Goal: Task Accomplishment & Management: Manage account settings

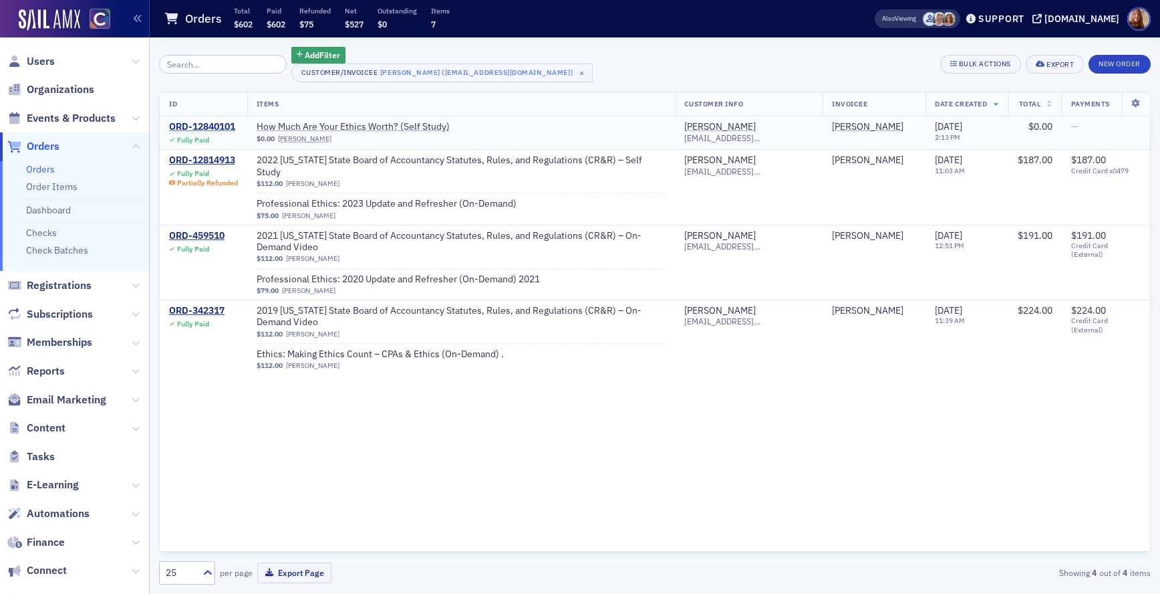
click at [205, 128] on div "ORD-12840101" at bounding box center [202, 127] width 66 height 12
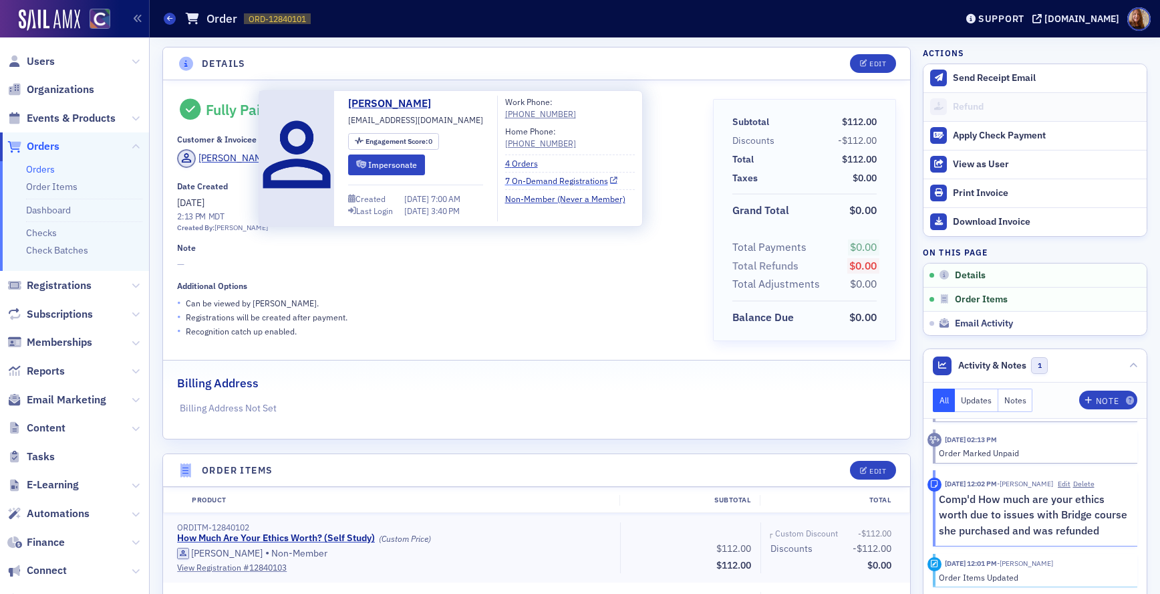
click at [547, 180] on link "7 On-Demand Registrations" at bounding box center [561, 180] width 113 height 12
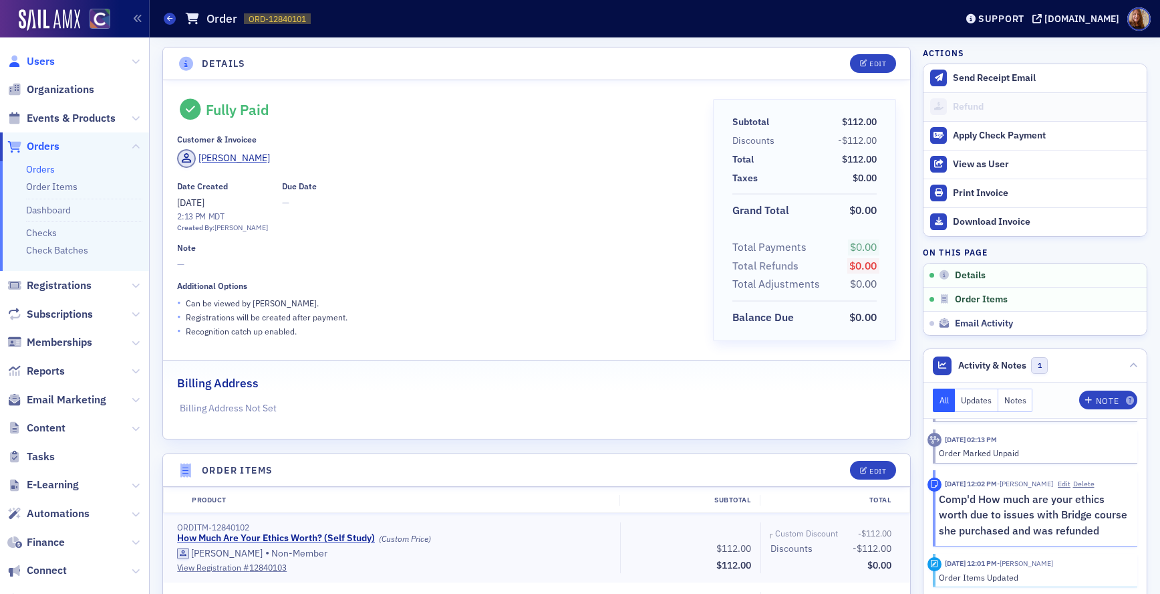
click at [51, 60] on span "Users" at bounding box center [41, 61] width 28 height 15
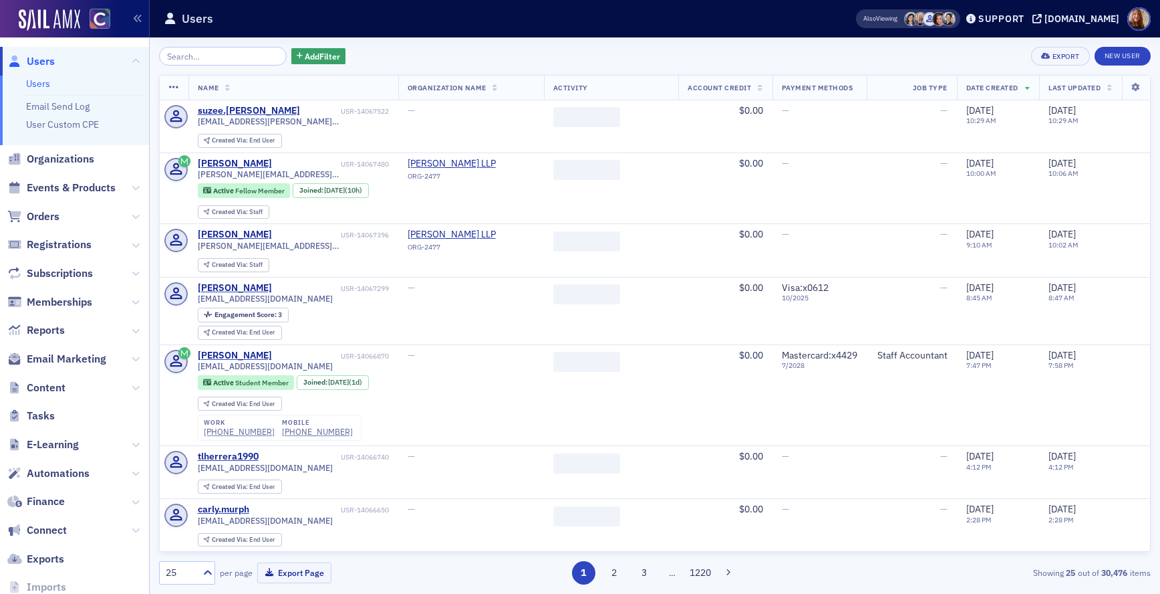
click at [203, 47] on input "search" at bounding box center [223, 56] width 128 height 19
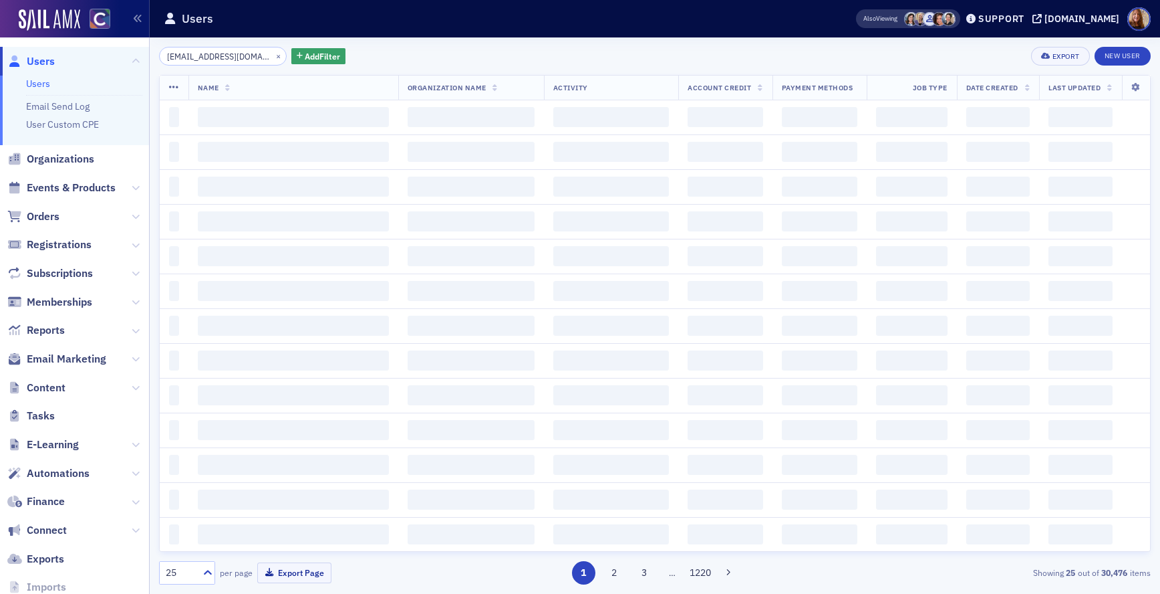
scroll to position [0, 23]
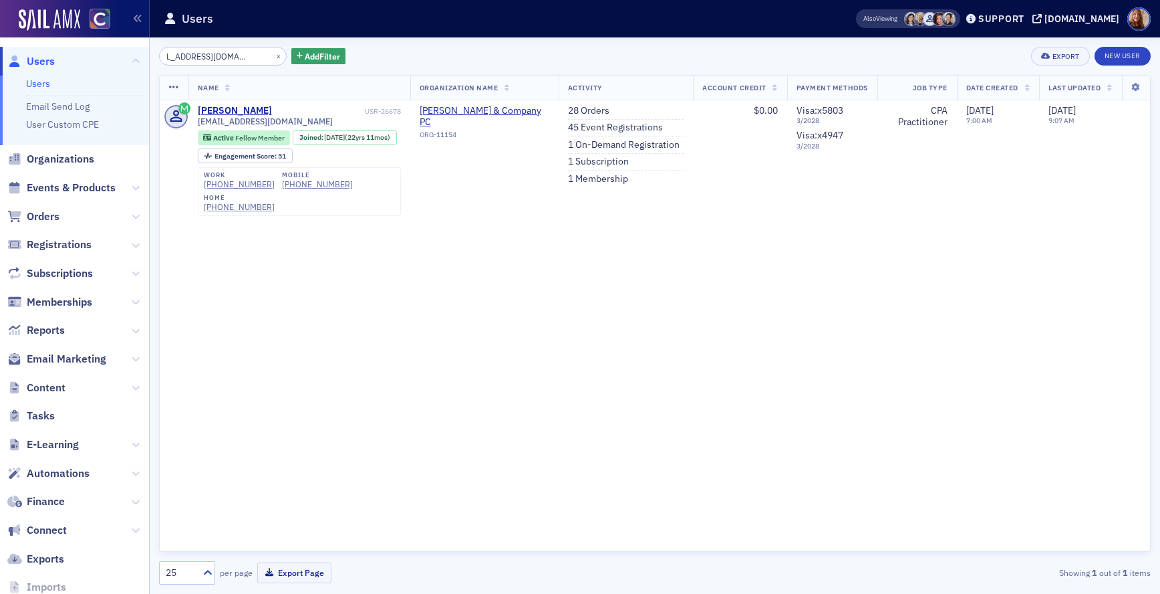
type input "angelacatterson@comcast.net"
click at [586, 112] on link "28 Orders" at bounding box center [588, 111] width 41 height 12
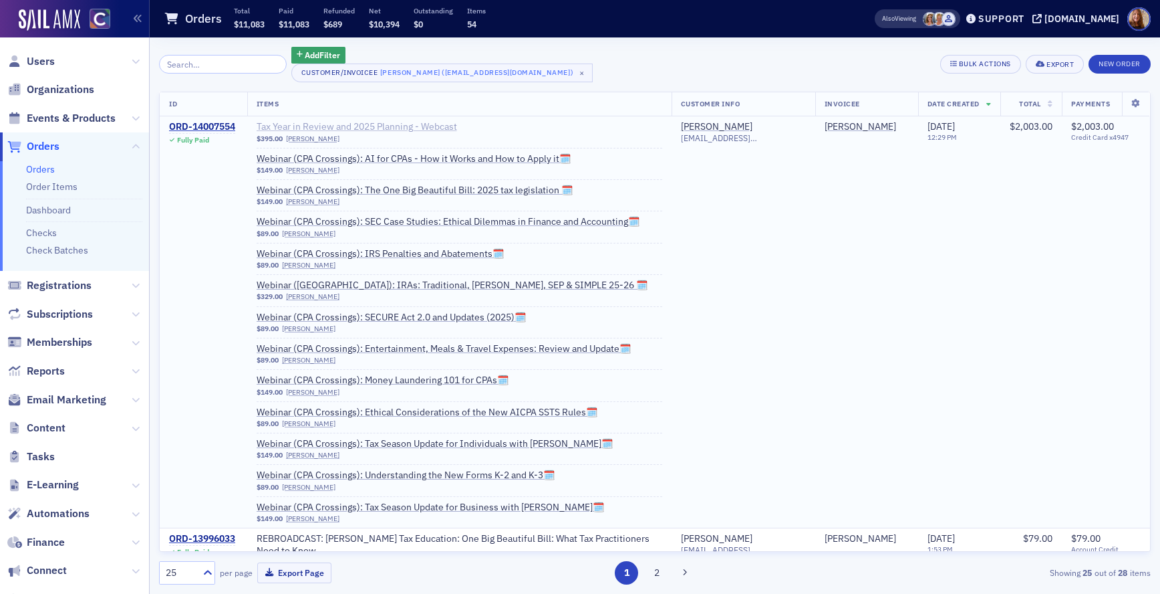
click at [366, 126] on span "Tax Year in Review and 2025 Planning - Webcast" at bounding box center [357, 127] width 201 height 12
click at [224, 123] on div "ORD-14007554" at bounding box center [202, 127] width 66 height 12
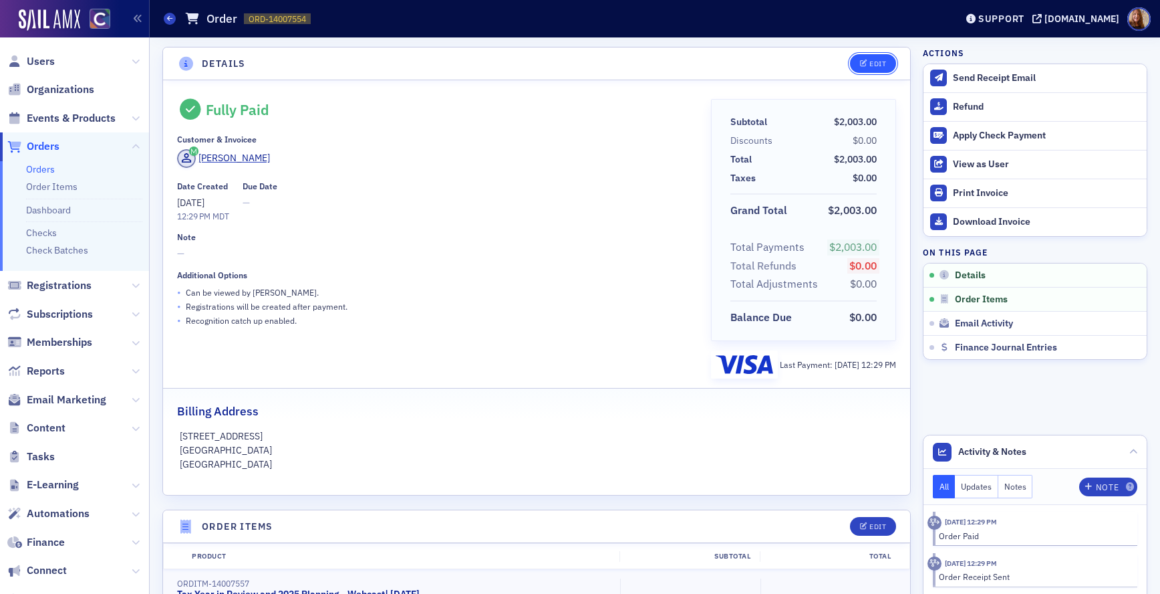
click at [870, 68] on div "Edit" at bounding box center [878, 63] width 17 height 7
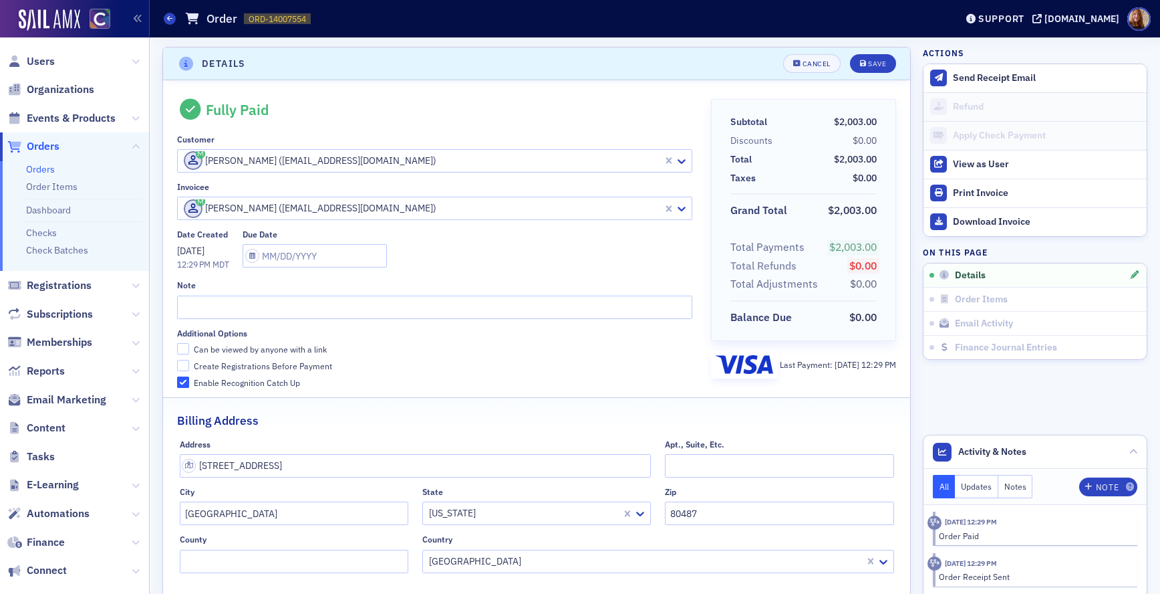
scroll to position [3, 0]
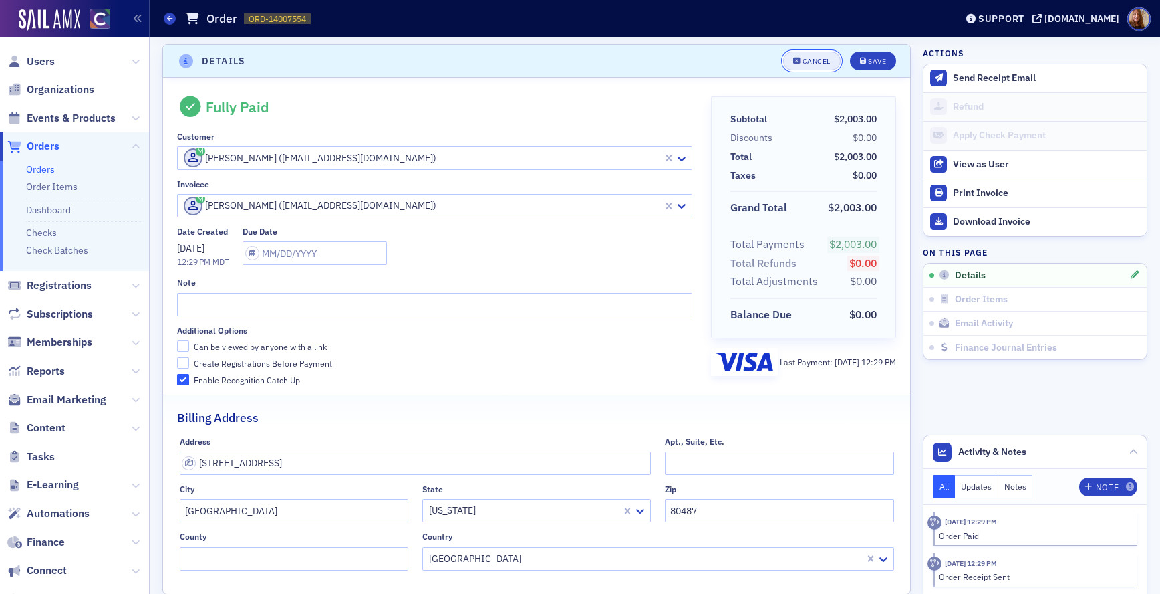
click at [803, 63] on div "Cancel" at bounding box center [817, 60] width 28 height 7
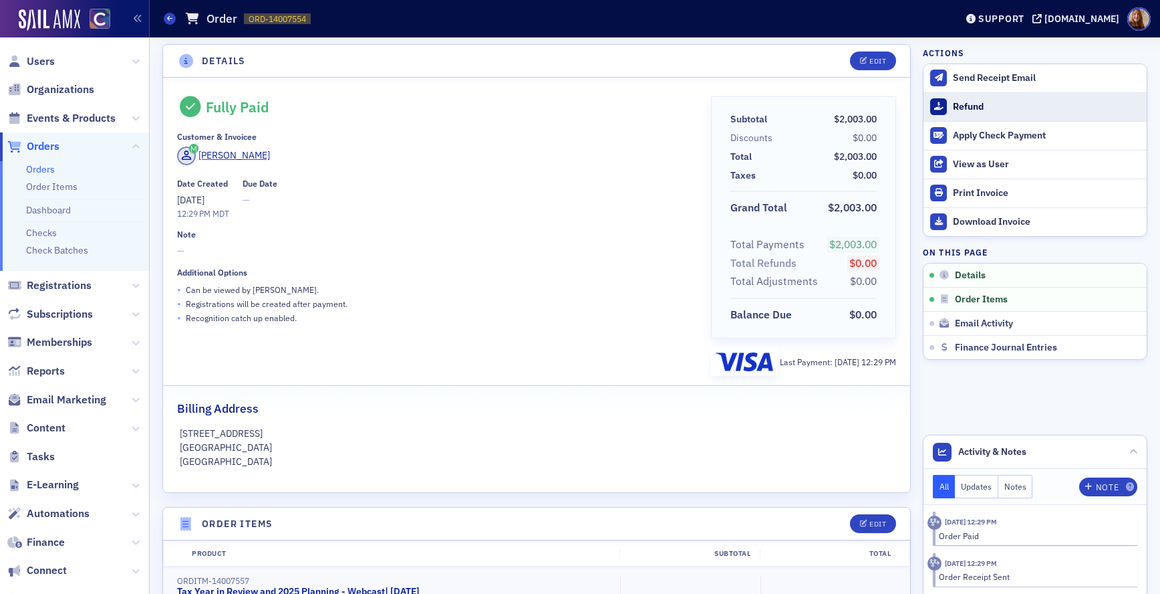
click at [959, 110] on div "Refund" at bounding box center [1046, 107] width 187 height 12
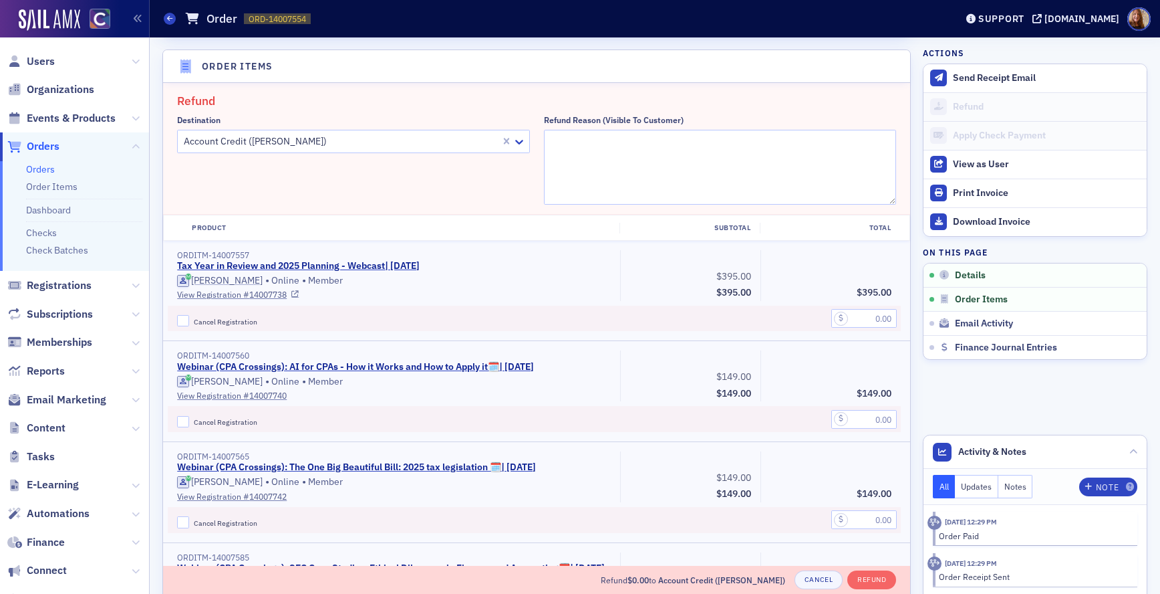
scroll to position [465, 0]
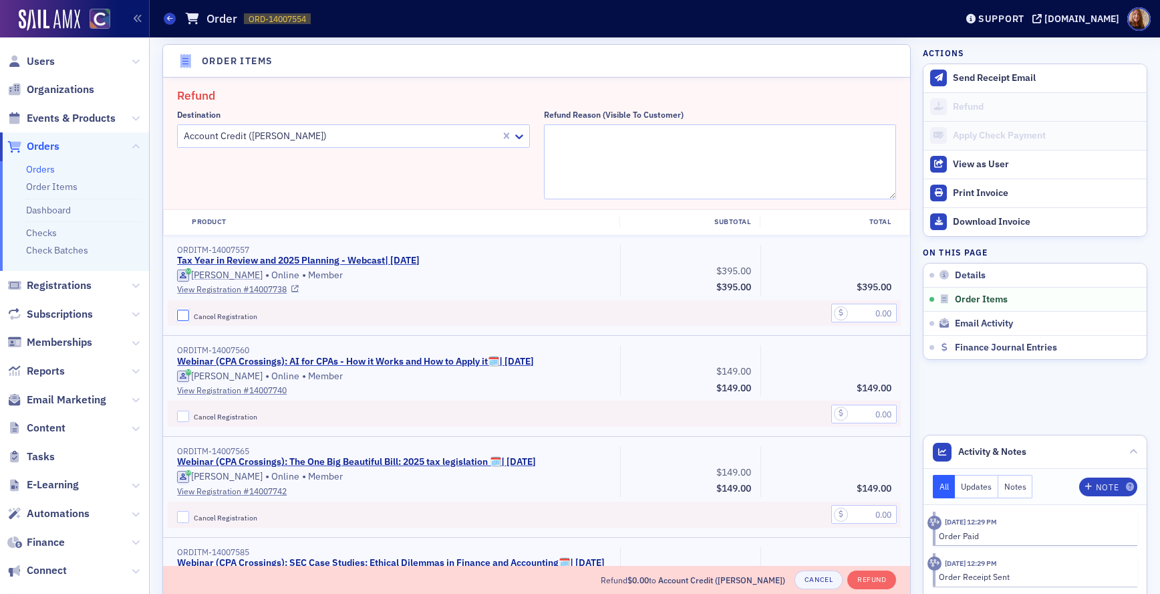
click at [179, 315] on input "Cancel Registration" at bounding box center [183, 315] width 12 height 12
checkbox input "true"
click at [853, 306] on input "text" at bounding box center [865, 312] width 66 height 19
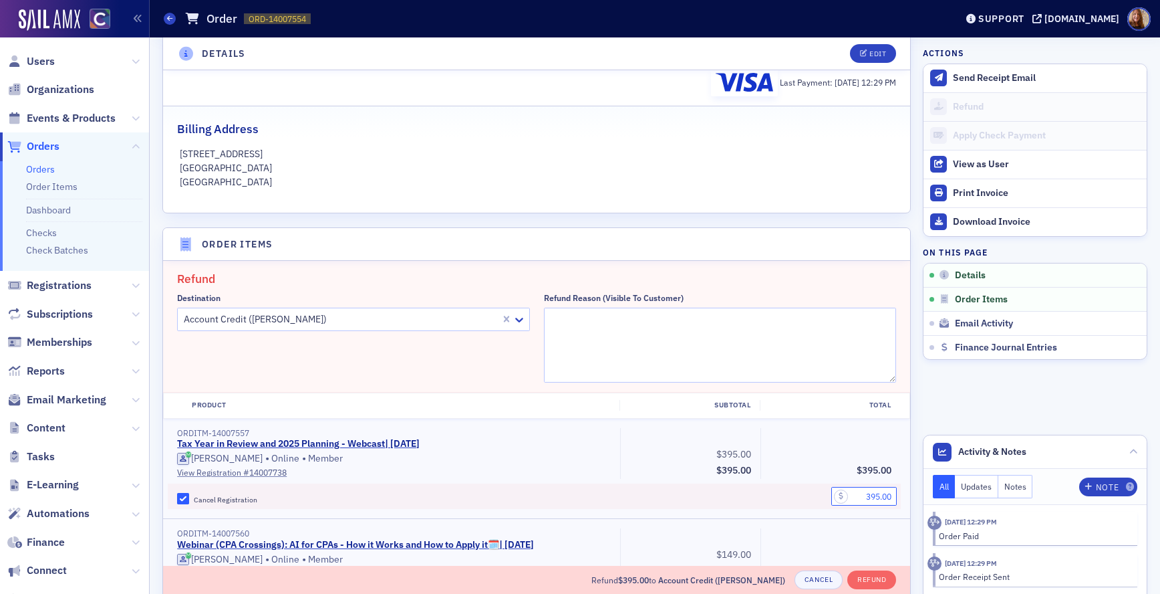
scroll to position [195, 0]
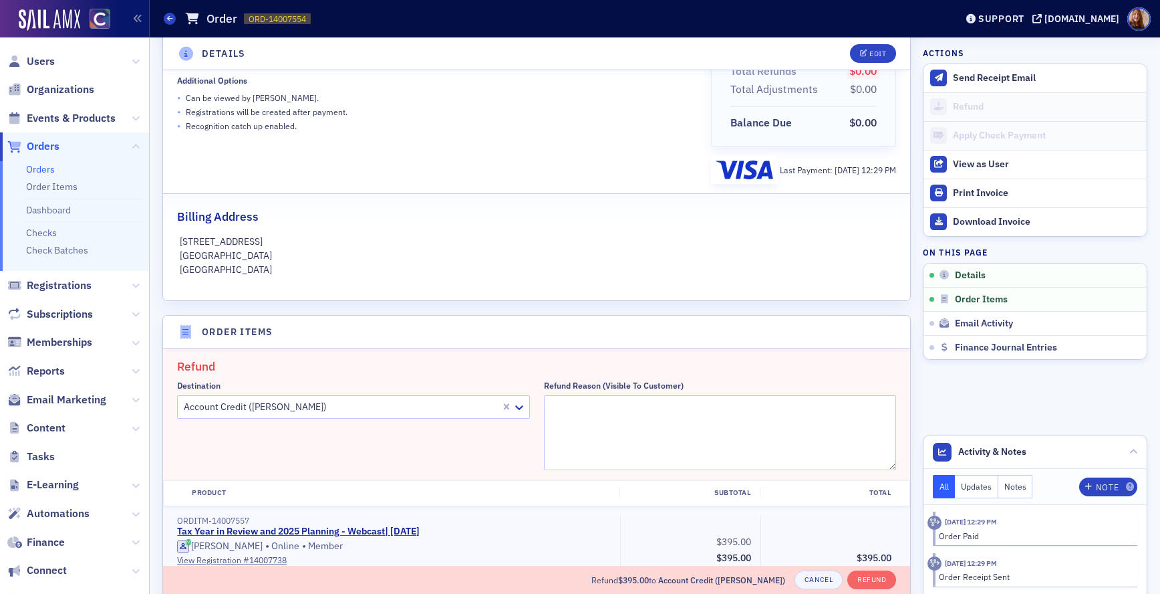
type input "395.00"
click at [572, 412] on textarea "Refund Reason (Visible to Customer)" at bounding box center [720, 432] width 353 height 75
type textarea "moving registration to Nov. 3 - Glenwood Springs"
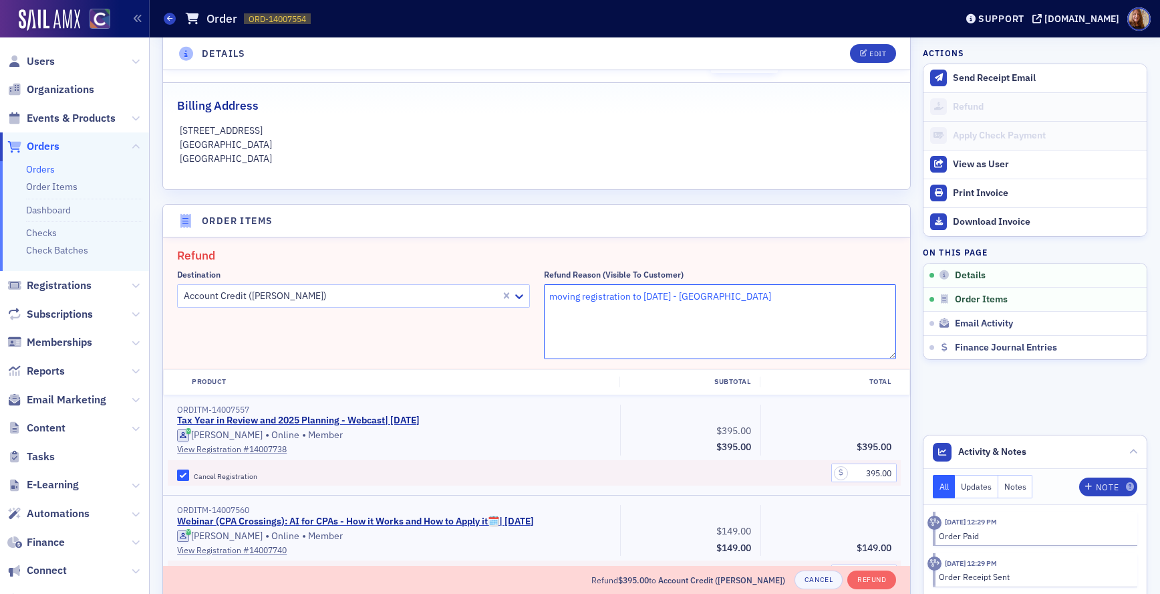
scroll to position [535, 0]
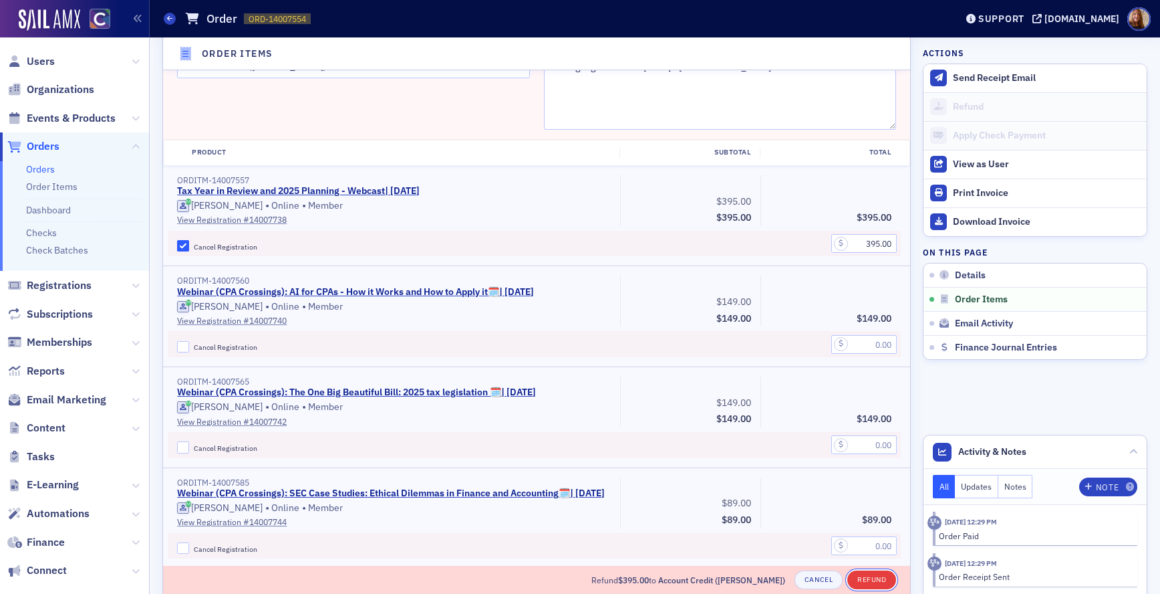
click at [868, 582] on button "Refund" at bounding box center [872, 579] width 49 height 19
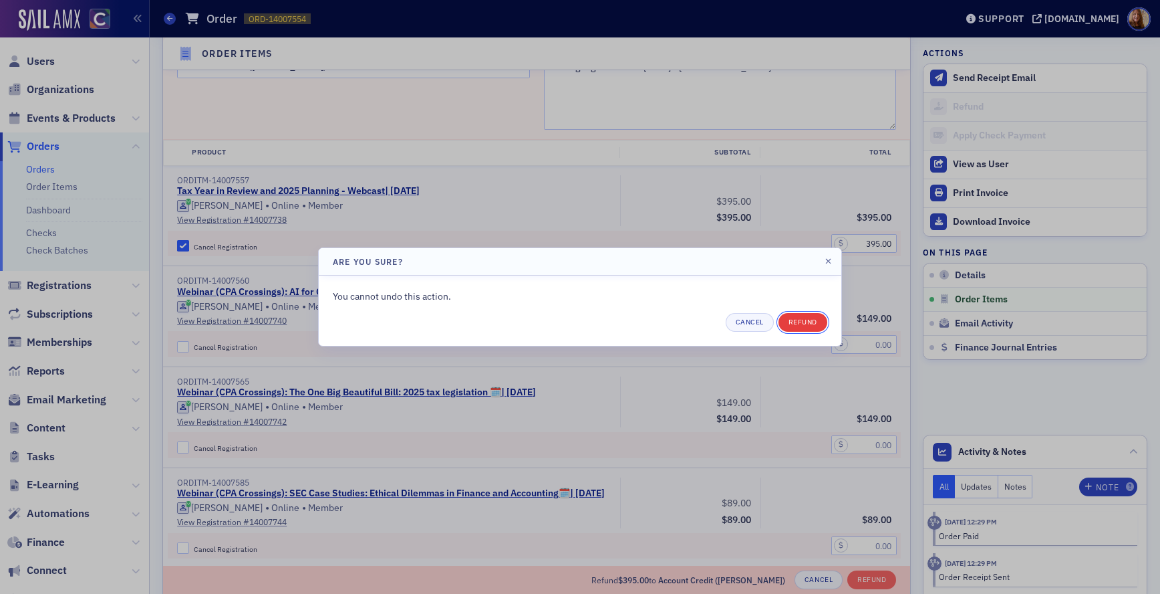
click at [800, 320] on button "Refund" at bounding box center [803, 322] width 49 height 19
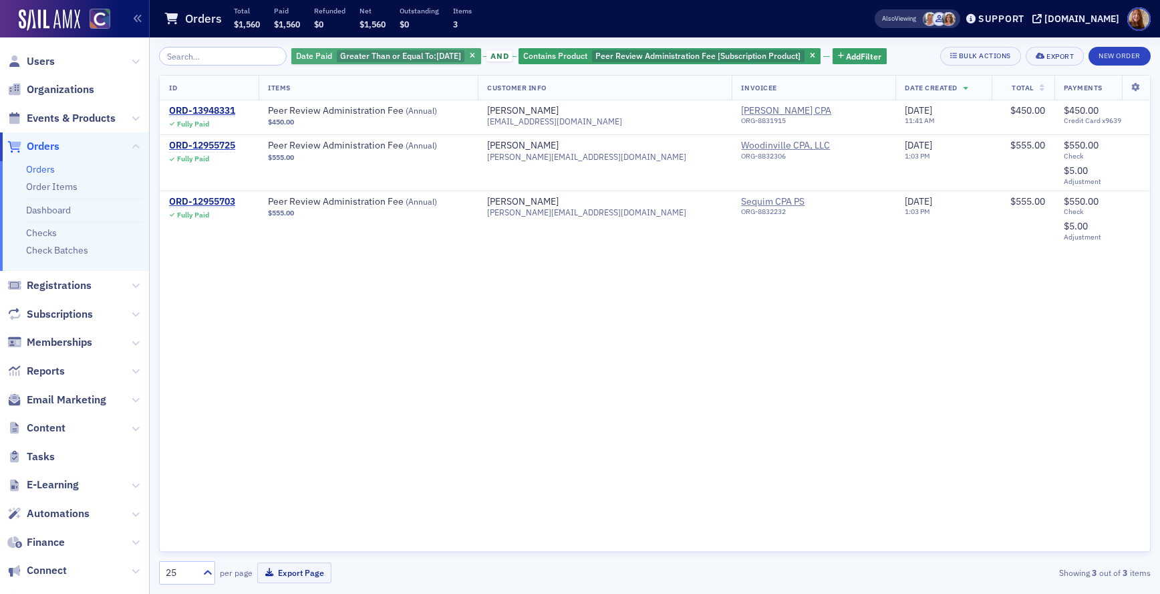
click at [354, 56] on span "Greater Than or Equal To :" at bounding box center [388, 55] width 96 height 11
select select "8"
select select "2025"
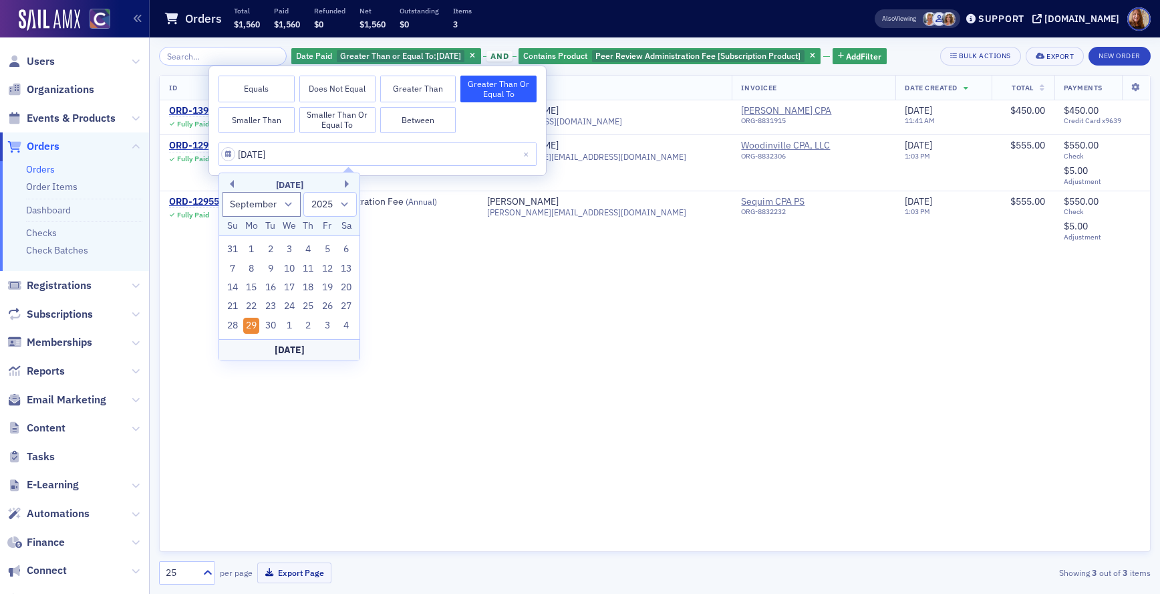
click at [1055, 398] on div "ID Items Customer Info Invoicee Date Created Total Payments ORD-13948331 Fully …" at bounding box center [655, 313] width 992 height 477
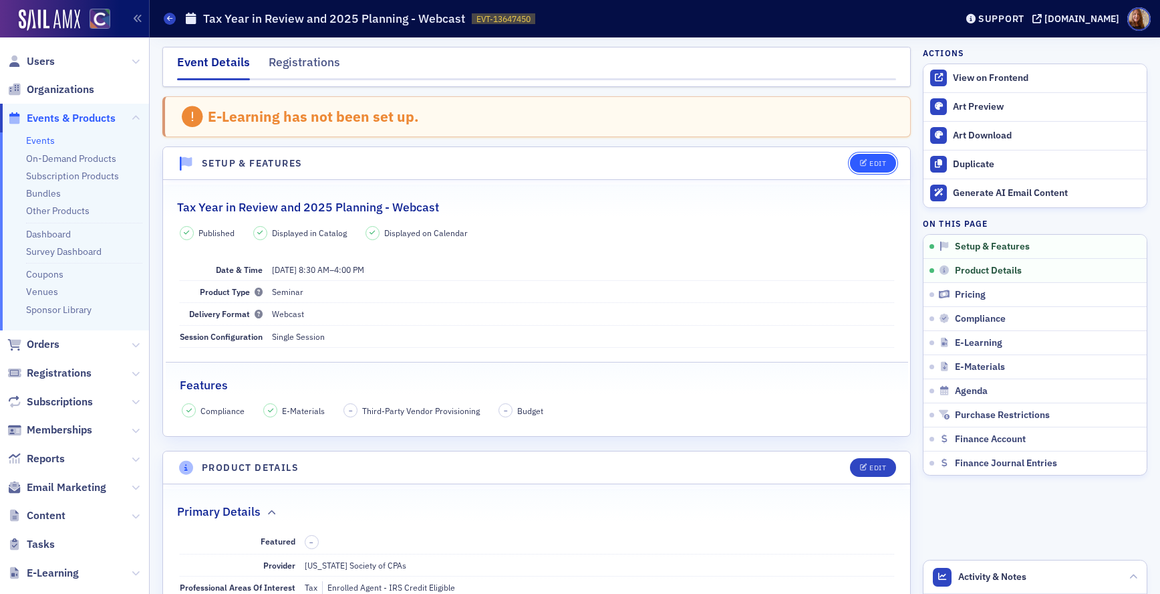
click at [860, 164] on icon "button" at bounding box center [864, 163] width 8 height 7
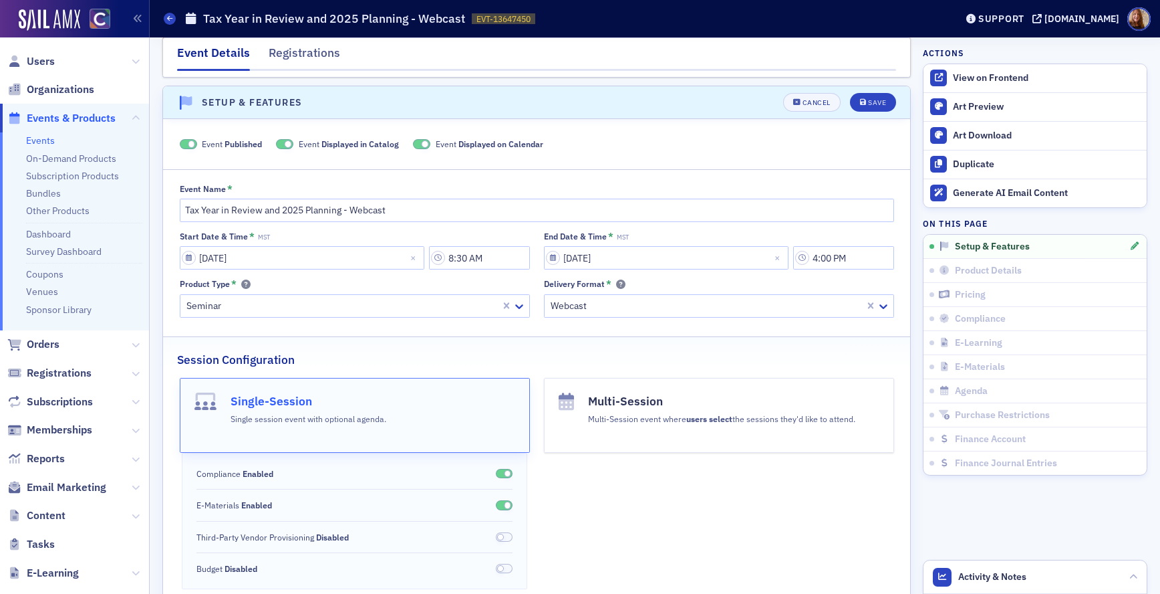
scroll to position [69, 0]
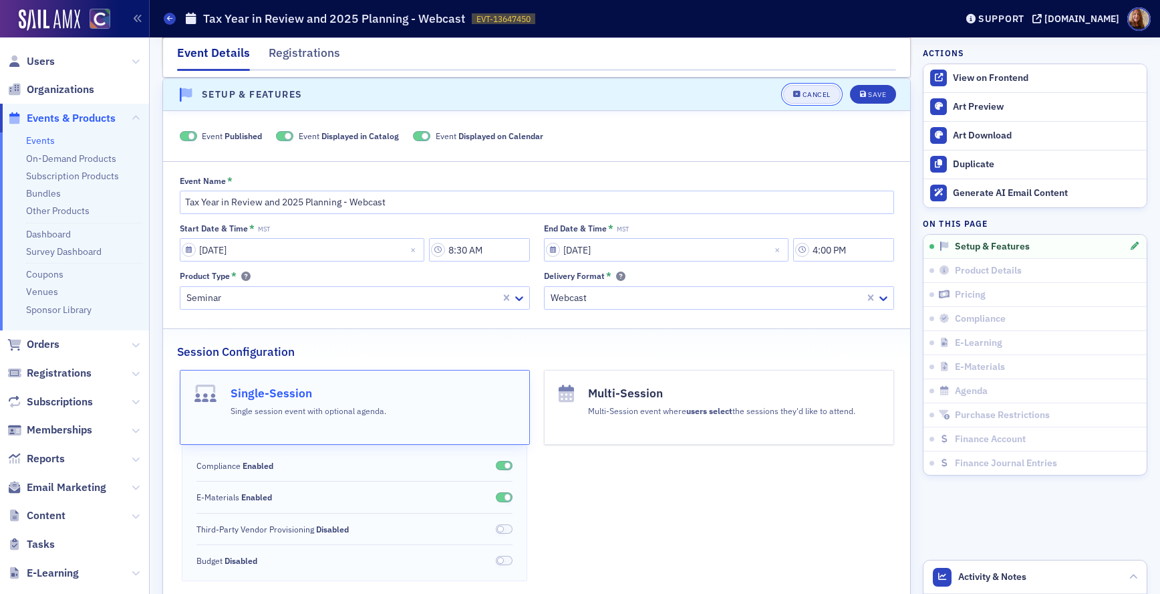
click at [797, 86] on button "Cancel" at bounding box center [811, 94] width 57 height 19
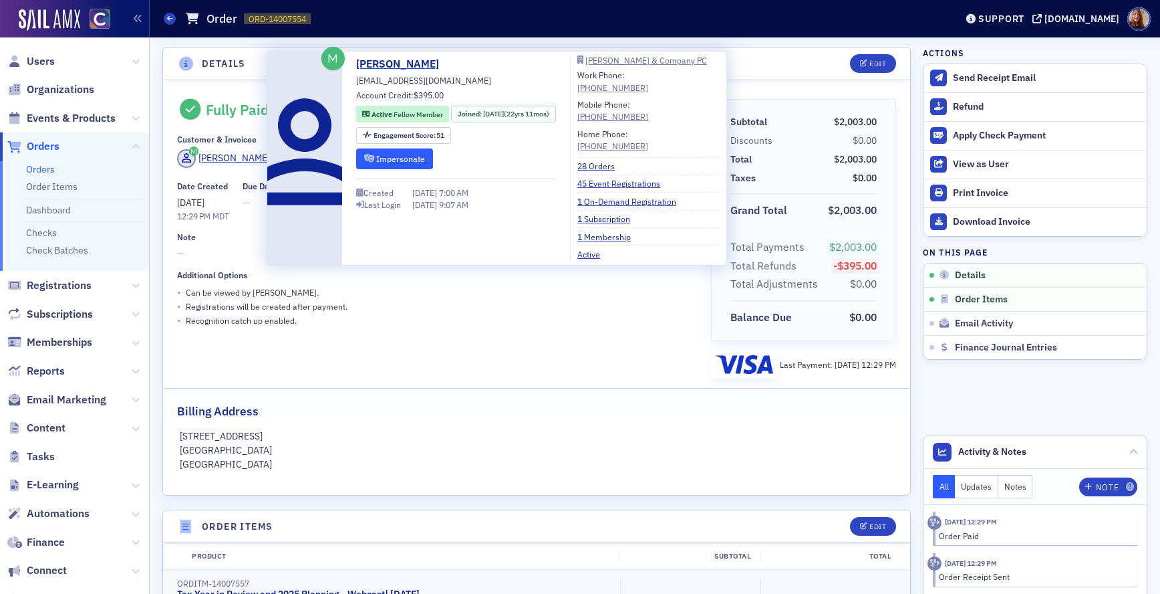
click at [404, 161] on button "Impersonate" at bounding box center [394, 158] width 77 height 21
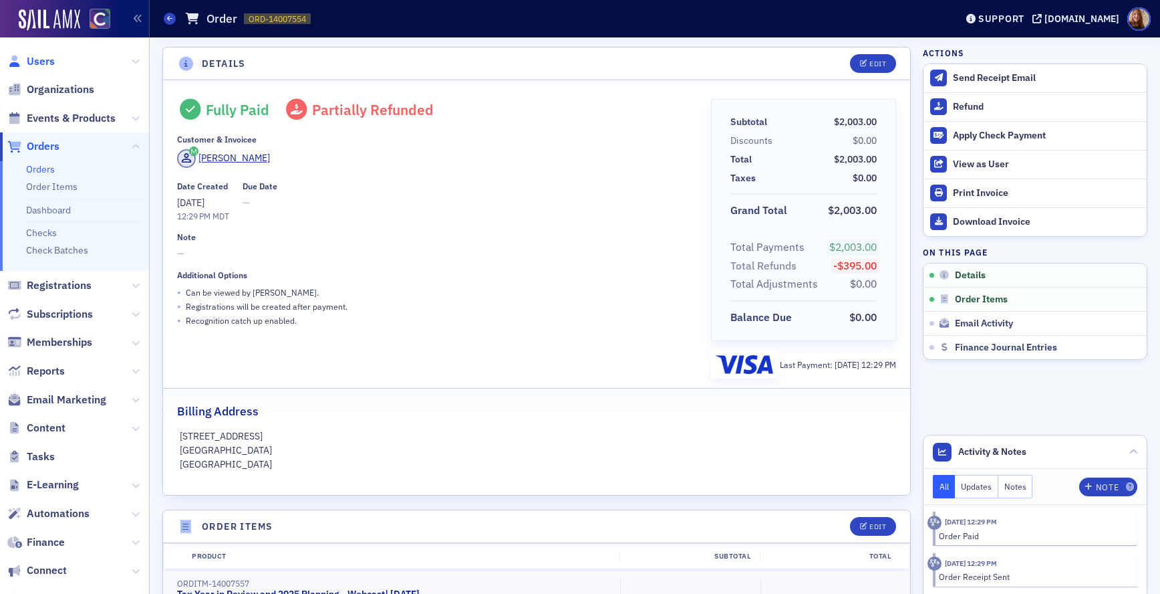
click at [39, 61] on span "Users" at bounding box center [41, 61] width 28 height 15
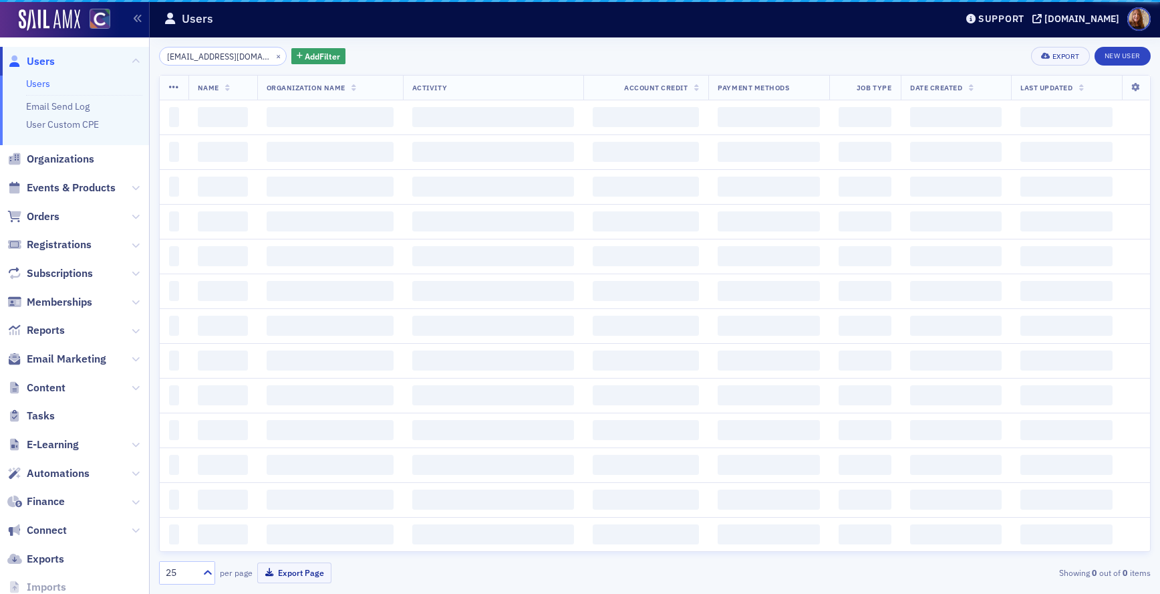
scroll to position [0, 23]
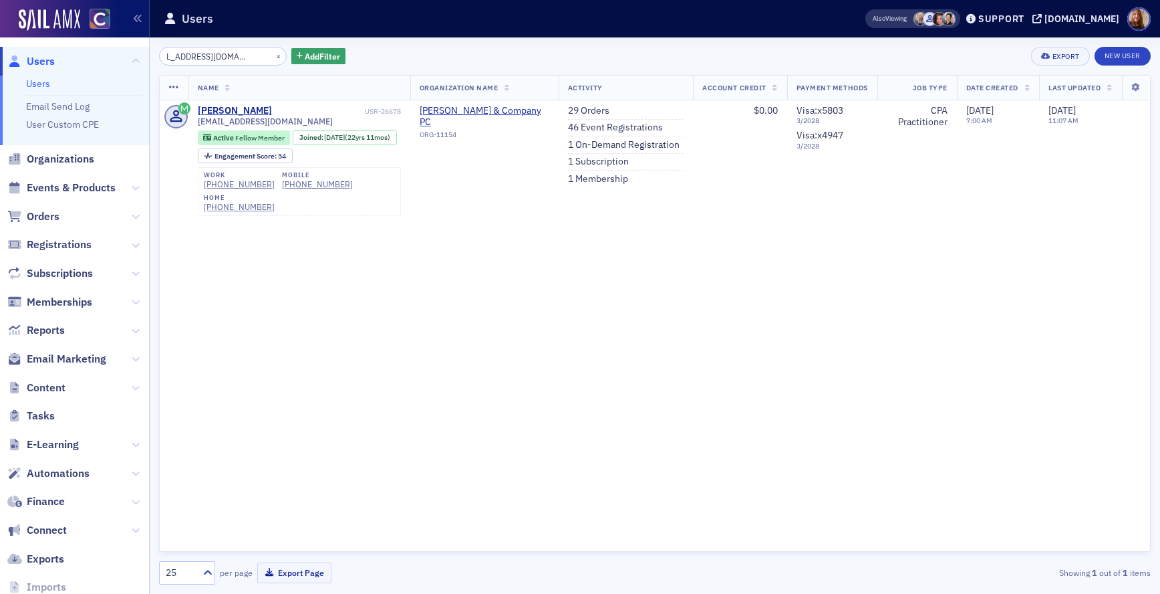
click at [202, 58] on input "angelacatterson@comcast.net" at bounding box center [223, 56] width 128 height 19
click at [202, 57] on input "angelacatterson@comcast.net" at bounding box center [223, 56] width 128 height 19
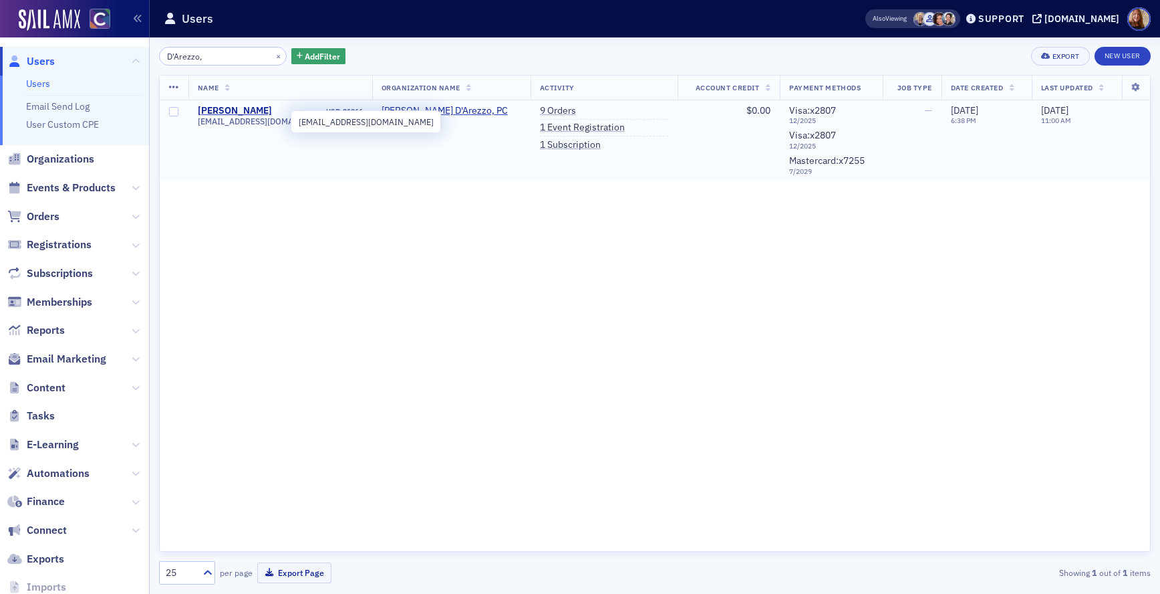
click at [249, 123] on span "adarezzo@msn.com" at bounding box center [265, 121] width 135 height 10
copy div "adarezzo@msn.com"
click at [186, 58] on input "D'Arezzo," at bounding box center [223, 56] width 128 height 19
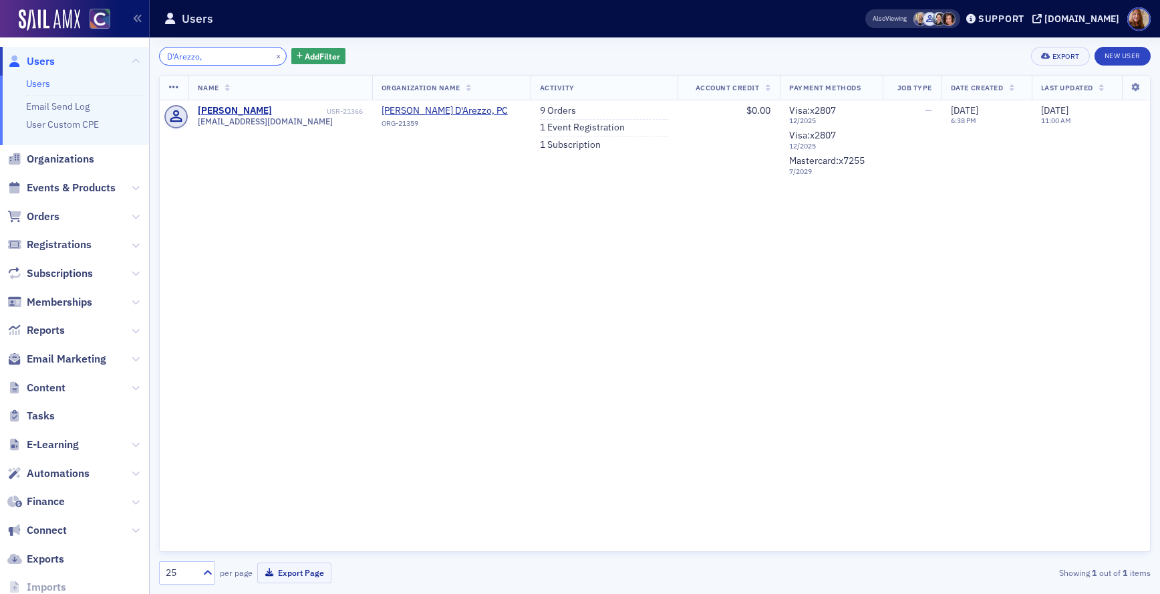
paste input "tlwinger@gmail.com"
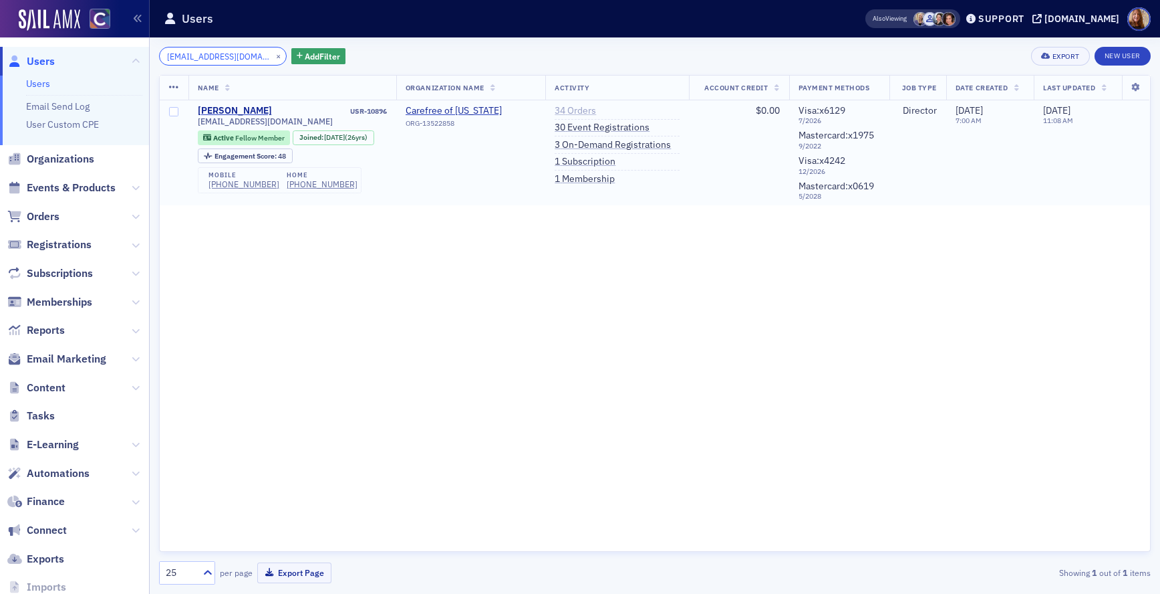
type input "tlwinger@gmail.com,"
click at [588, 110] on link "34 Orders" at bounding box center [575, 111] width 41 height 12
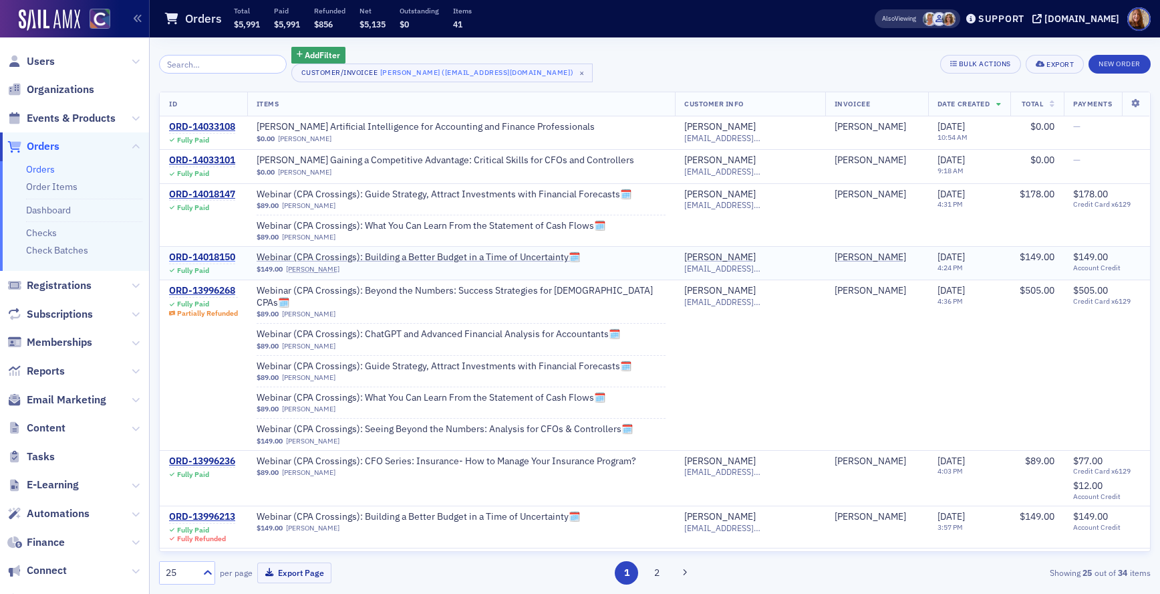
click at [218, 258] on div "ORD-14018150" at bounding box center [202, 257] width 66 height 12
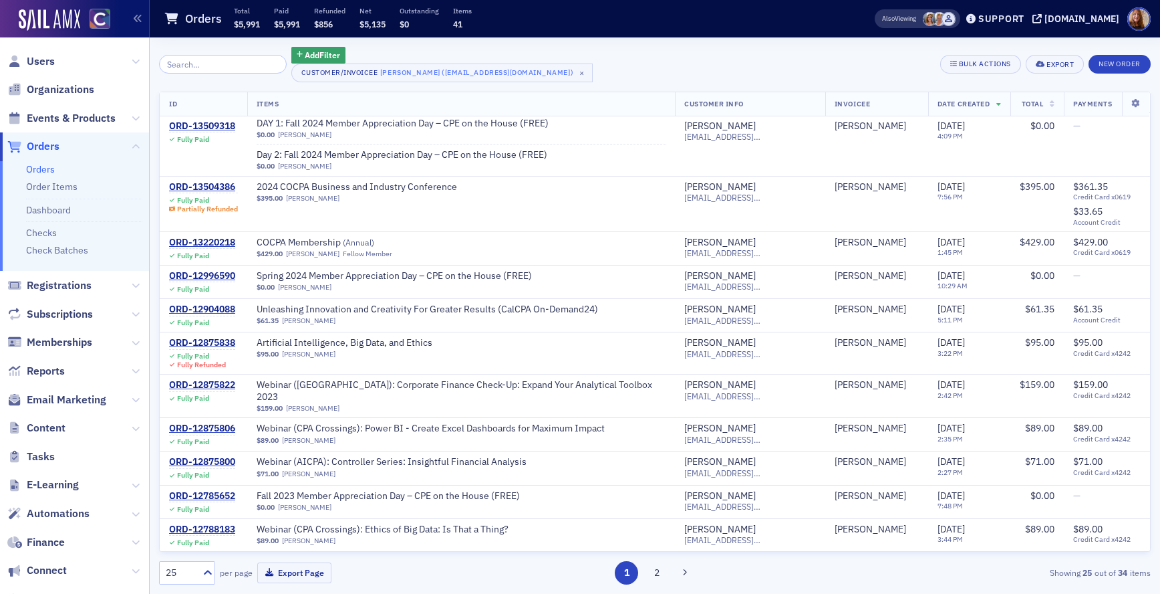
scroll to position [576, 0]
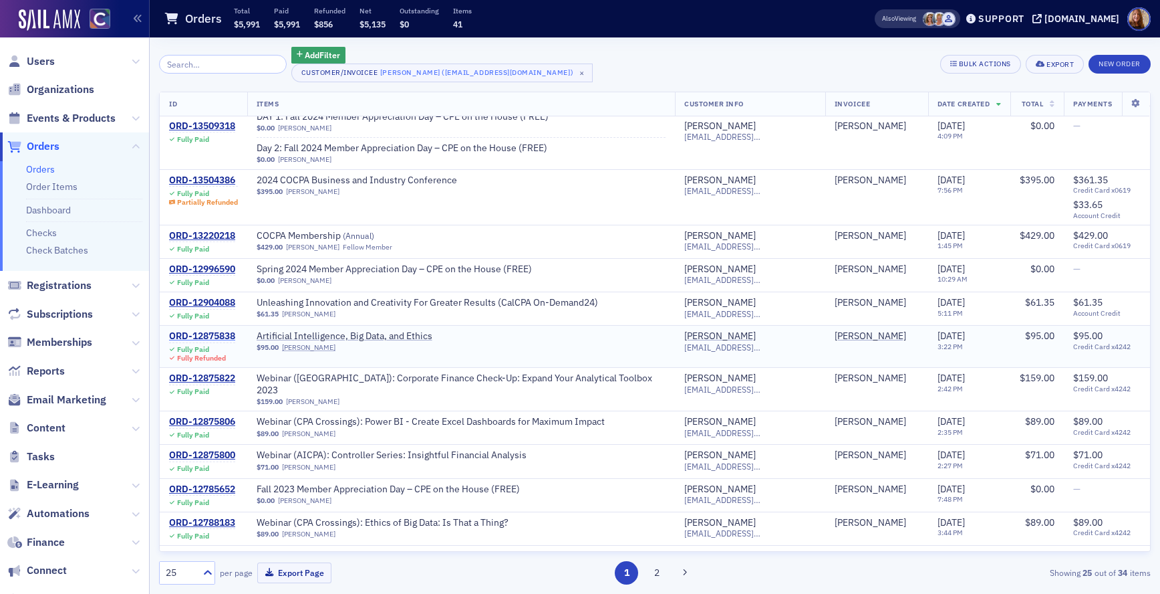
click at [197, 330] on div "ORD-12875838" at bounding box center [202, 336] width 66 height 12
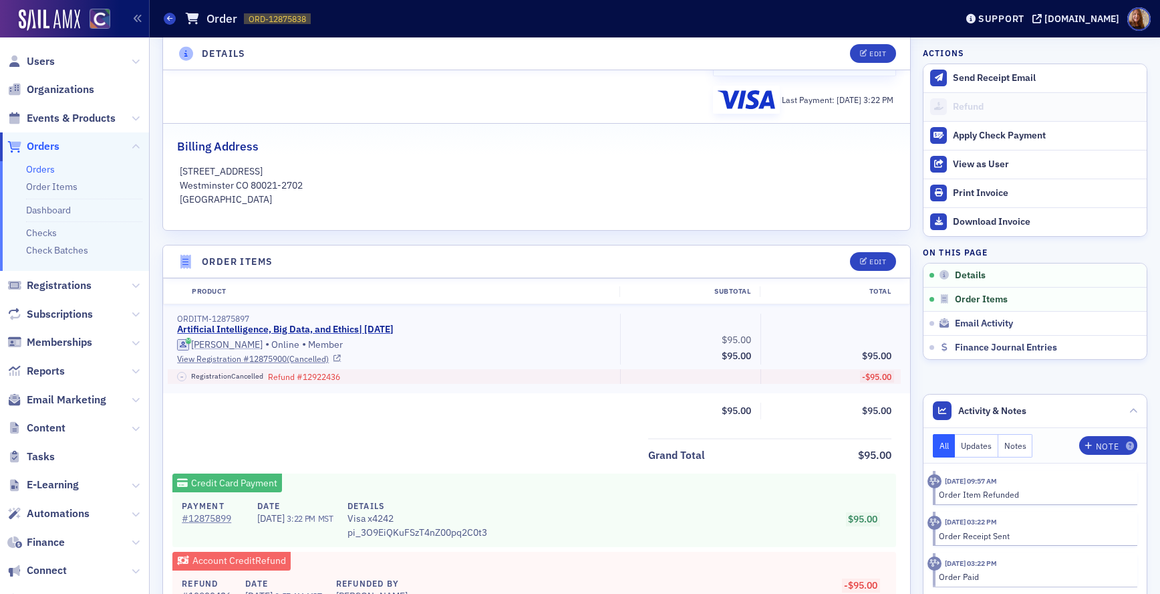
scroll to position [474, 0]
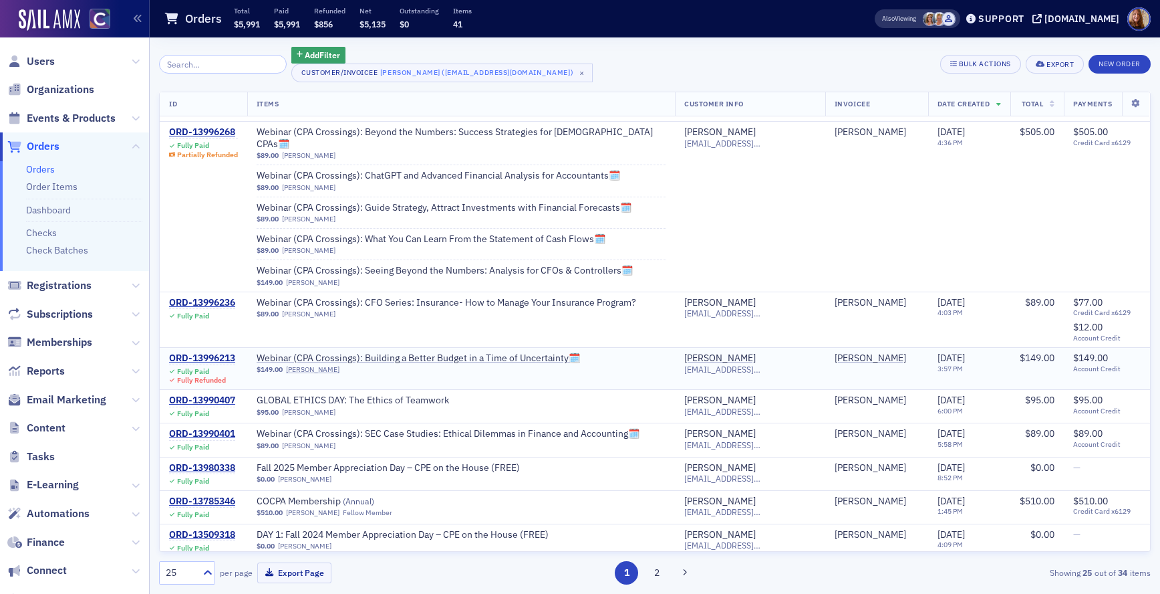
scroll to position [137, 0]
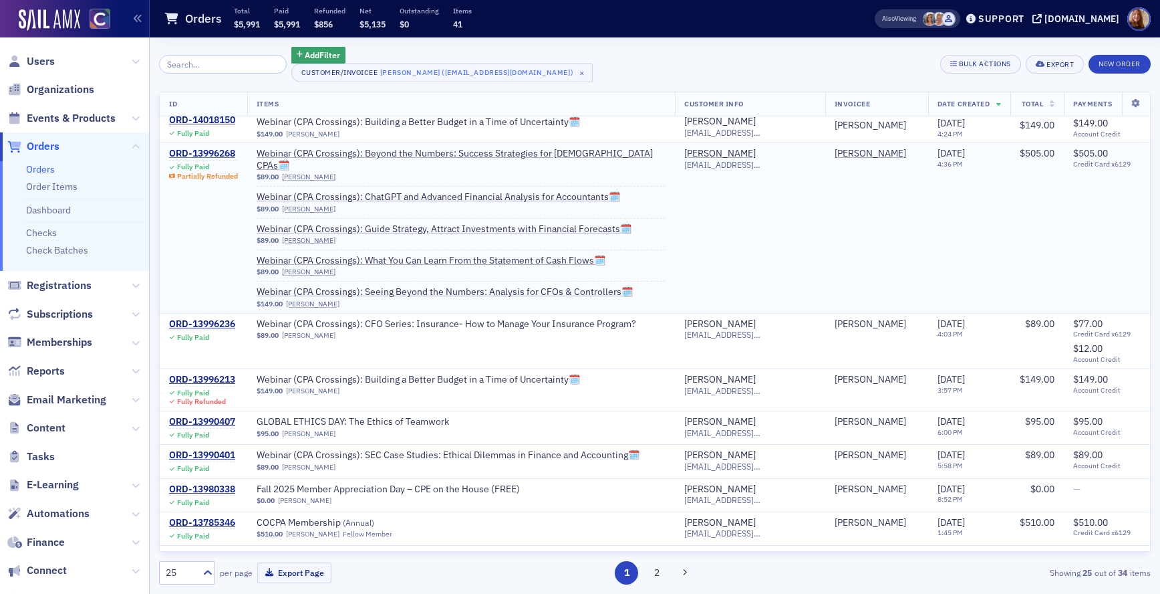
click at [199, 152] on div "ORD-13996268" at bounding box center [203, 154] width 69 height 12
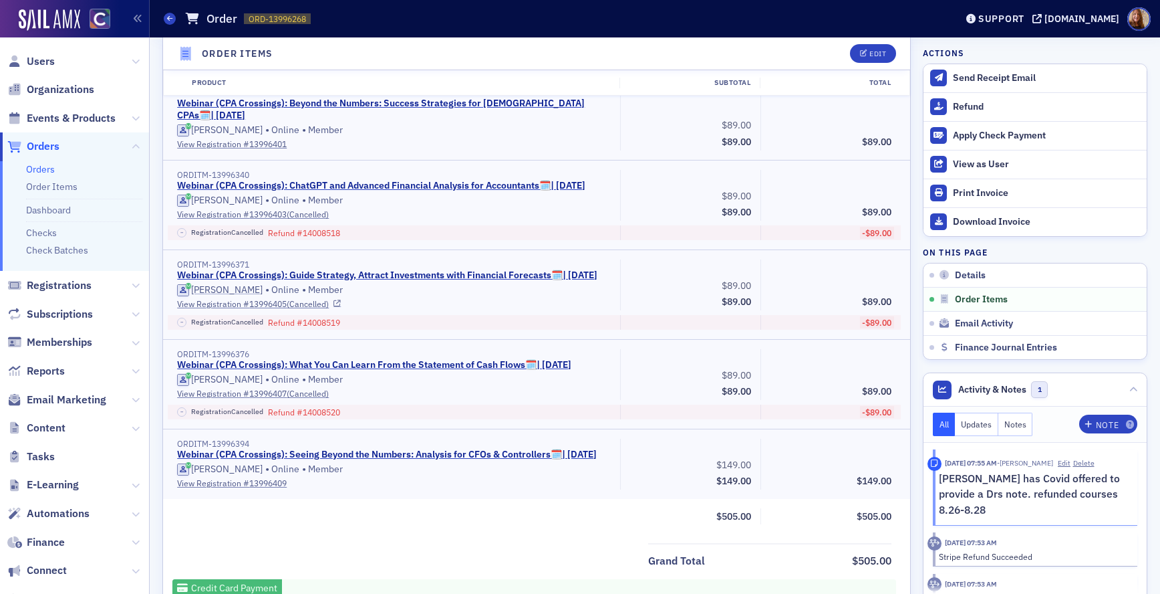
scroll to position [491, 0]
click at [396, 183] on link "Webinar (CPA Crossings): ChatGPT and Advanced Financial Analysis for Accountant…" at bounding box center [381, 185] width 408 height 12
click at [1047, 498] on p "Tonya has Covid offered to provide a Drs note. refunded courses 8.26-8.28" at bounding box center [1033, 494] width 189 height 47
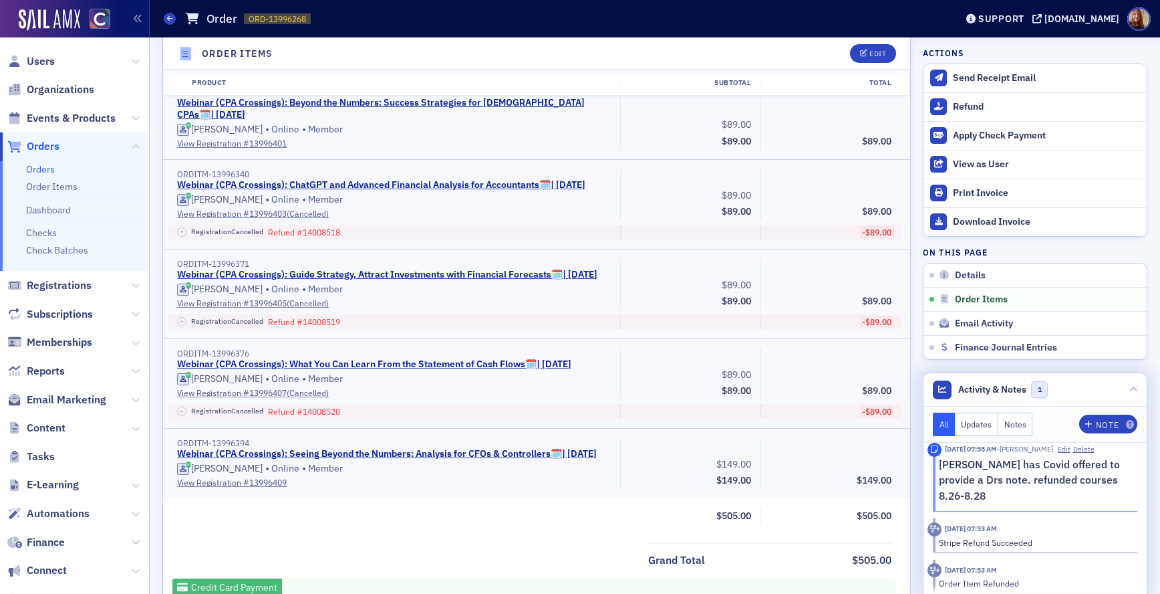
scroll to position [0, 0]
